Goal: Task Accomplishment & Management: Manage account settings

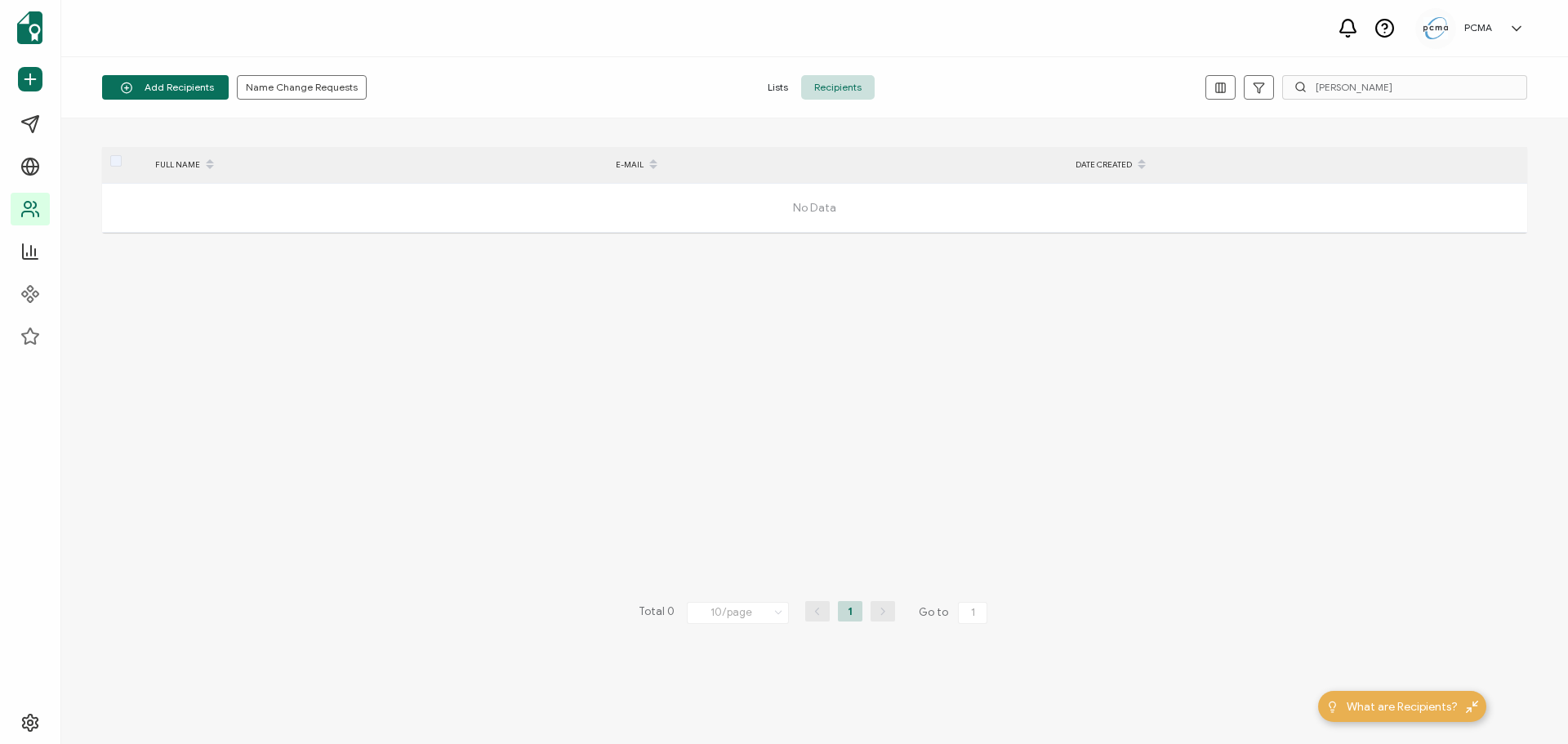
click at [784, 87] on span "Lists" at bounding box center [778, 87] width 47 height 25
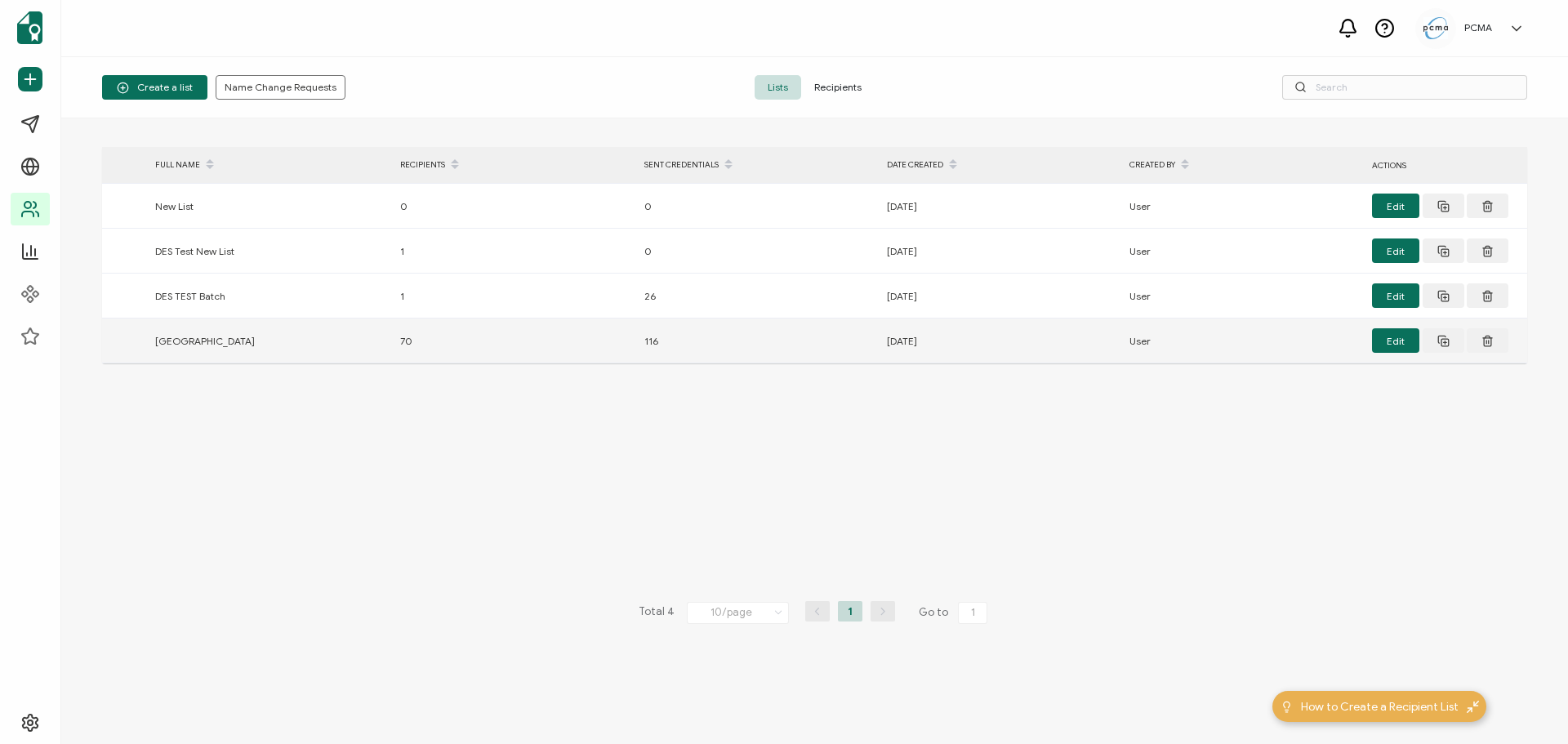
click at [177, 339] on div "[GEOGRAPHIC_DATA]" at bounding box center [269, 341] width 245 height 19
click at [198, 343] on div "[GEOGRAPHIC_DATA]" at bounding box center [269, 341] width 245 height 19
click at [1397, 340] on button "Edit" at bounding box center [1396, 341] width 48 height 25
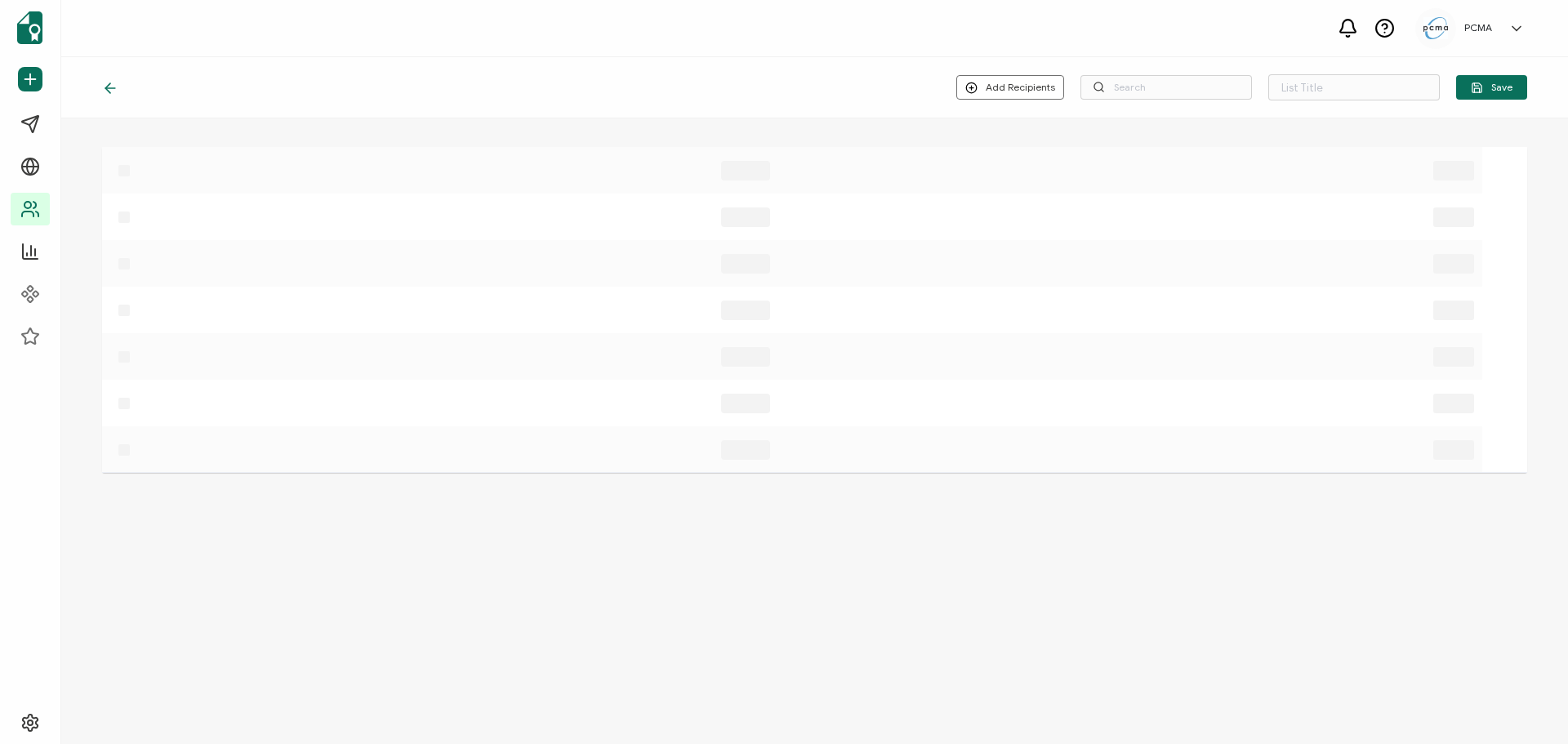
type input "[GEOGRAPHIC_DATA]"
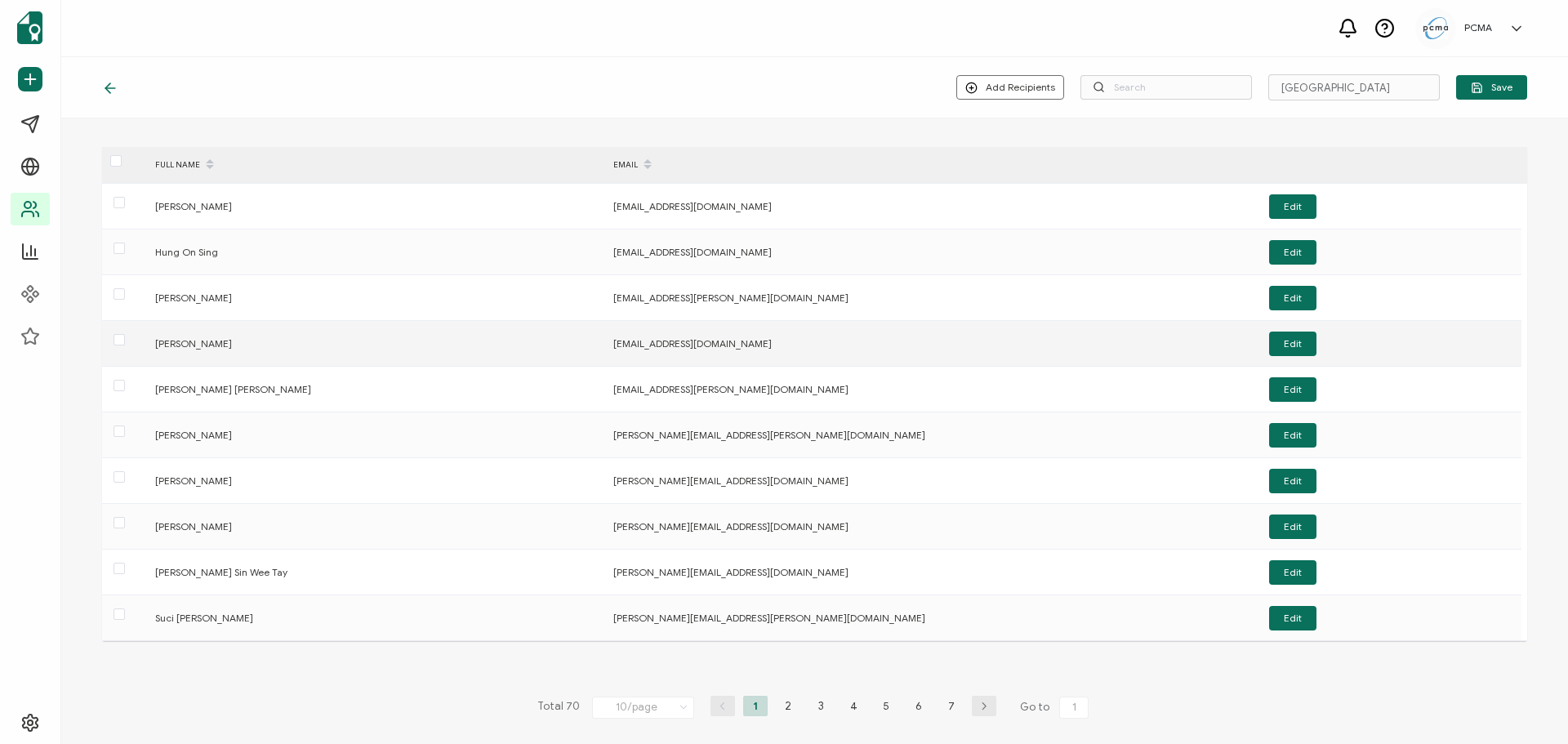
scroll to position [5, 0]
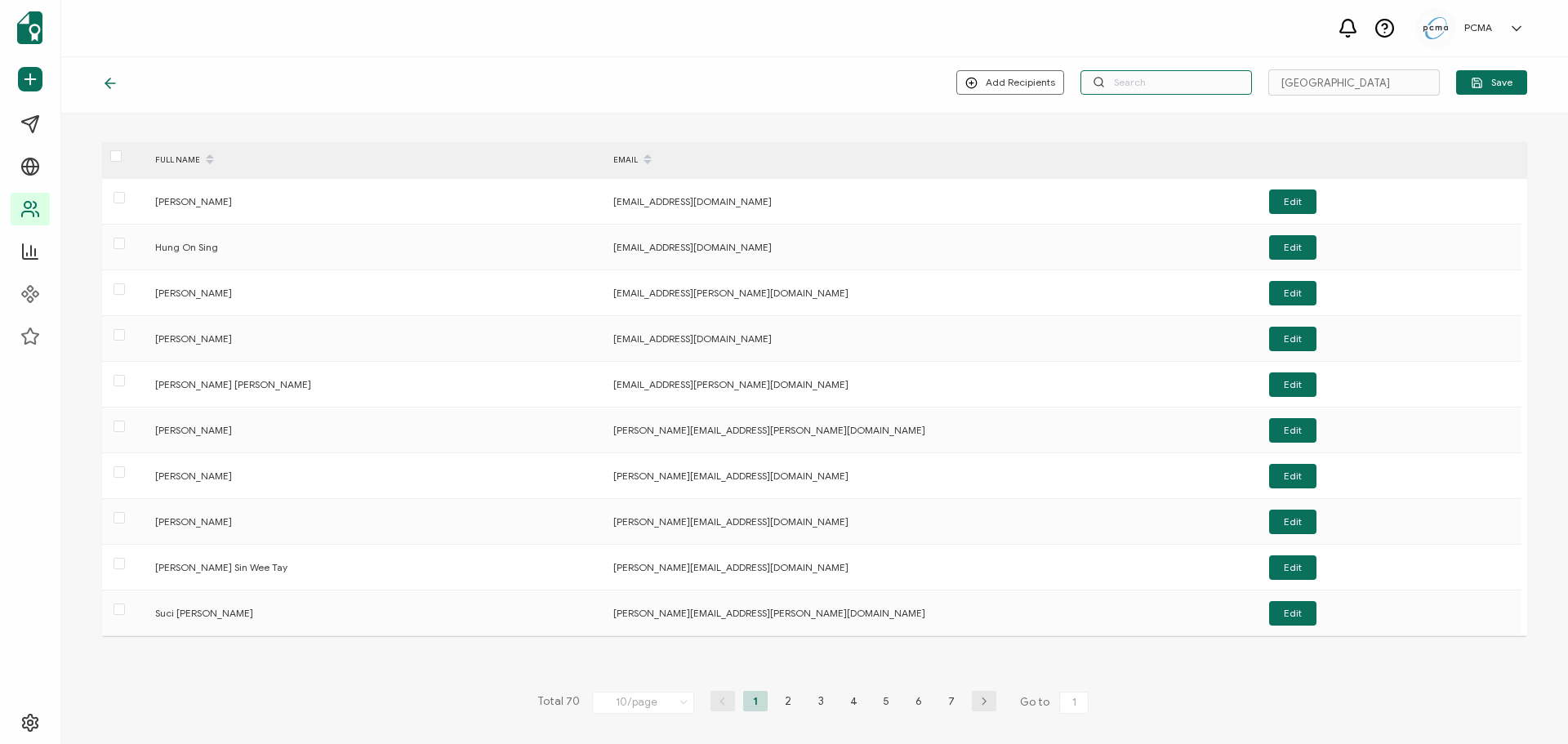
click at [1151, 76] on input "text" at bounding box center [1166, 82] width 172 height 25
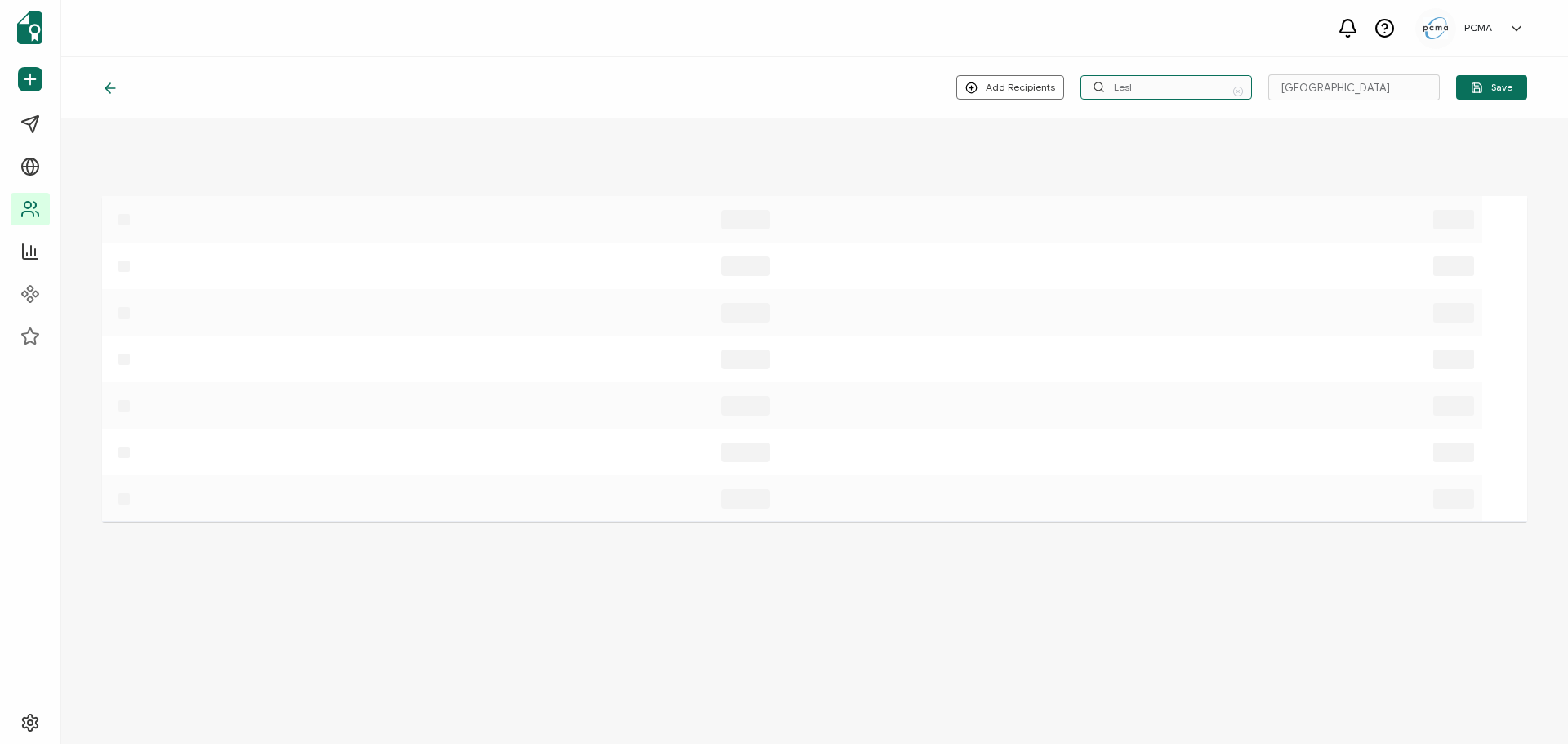
scroll to position [0, 0]
type input "L"
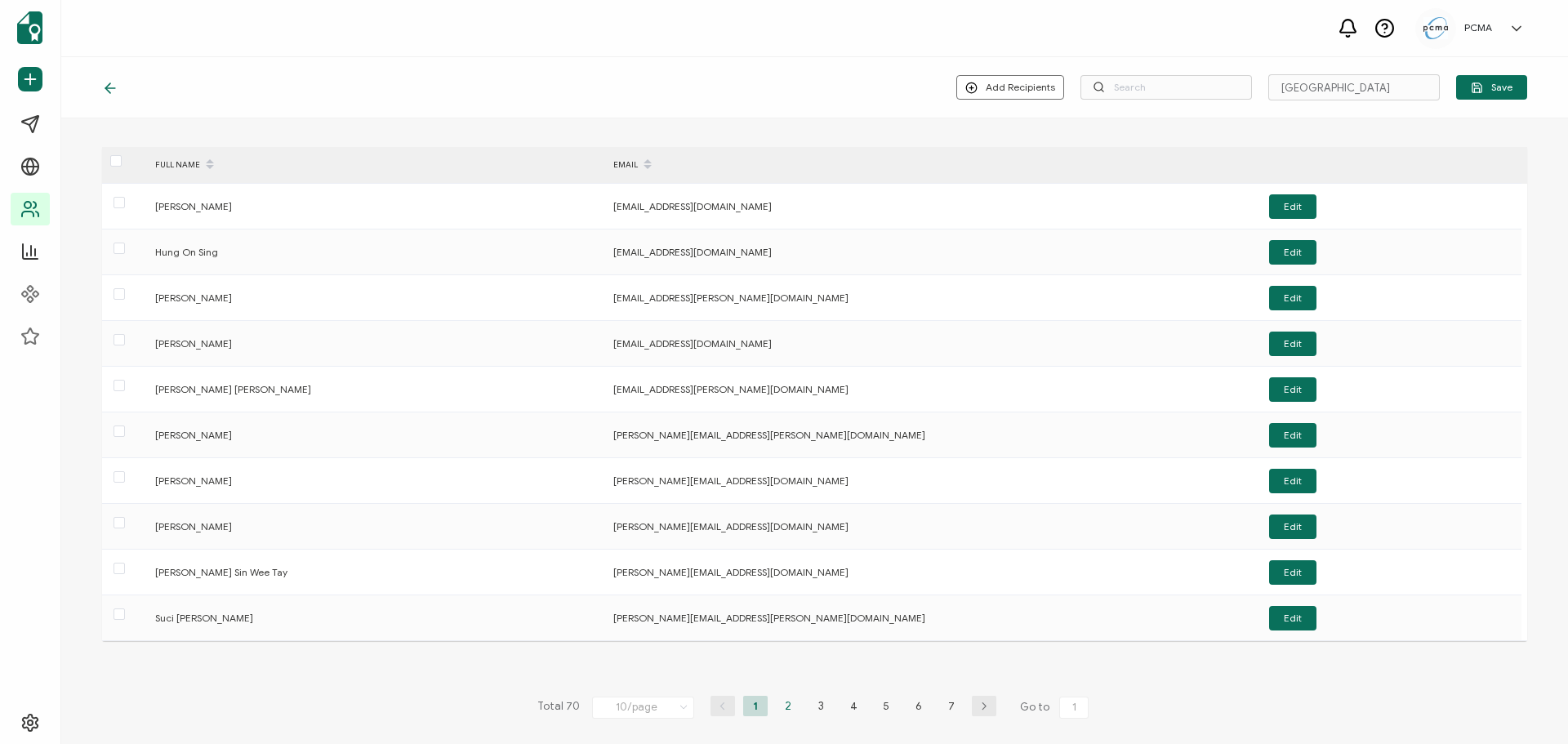
click at [782, 707] on li "2" at bounding box center [787, 706] width 25 height 21
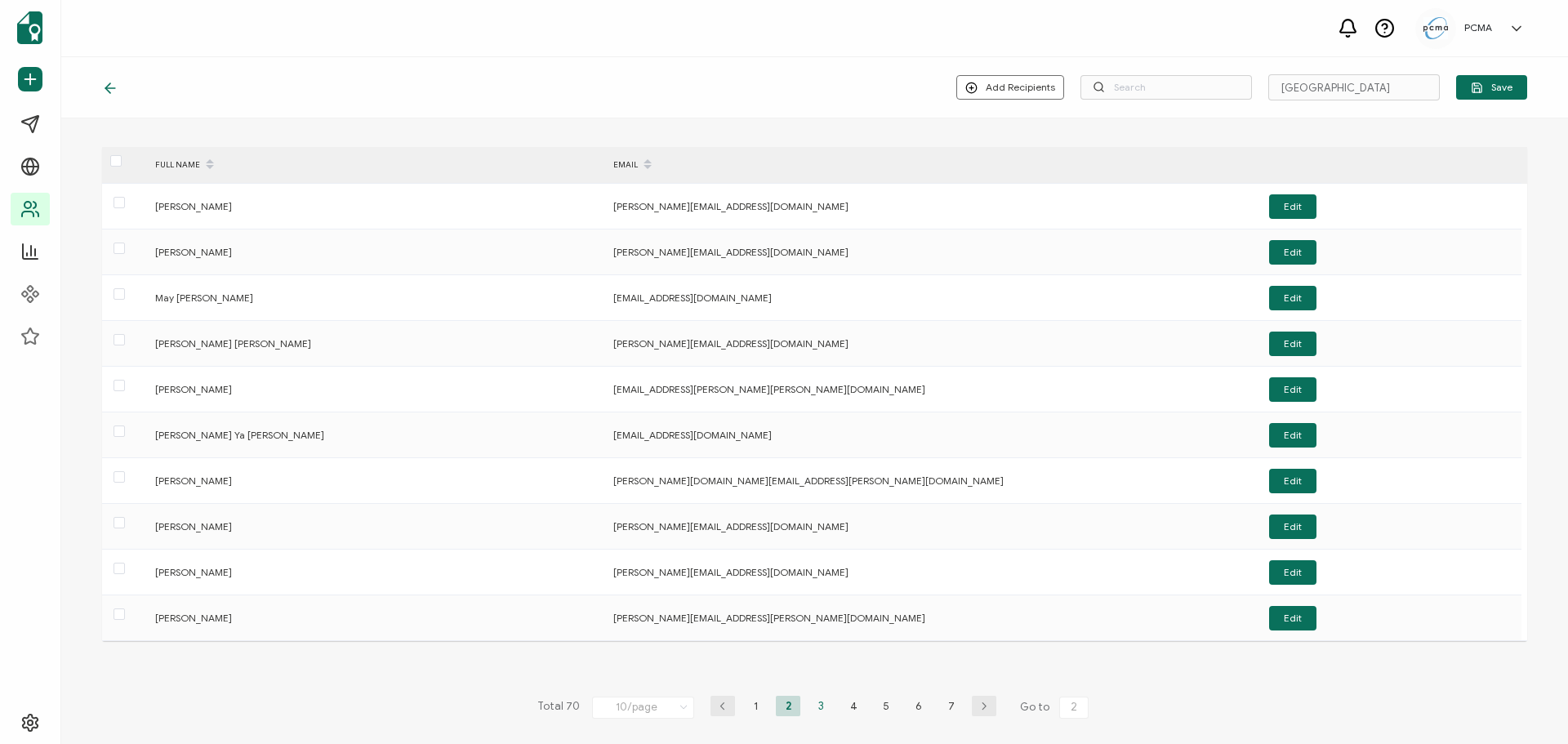
click at [816, 707] on li "3" at bounding box center [820, 706] width 25 height 21
